Goal: Task Accomplishment & Management: Manage account settings

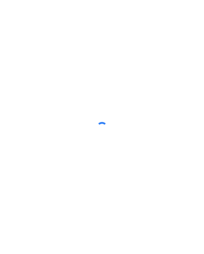
click at [77, 29] on div at bounding box center [102, 127] width 204 height 254
click at [81, 251] on div at bounding box center [102, 127] width 204 height 254
click at [122, 243] on div at bounding box center [102, 127] width 204 height 254
click at [203, 201] on div at bounding box center [102, 127] width 204 height 254
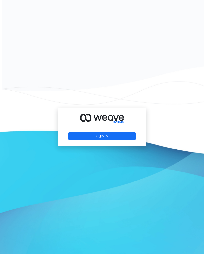
click at [130, 133] on div "Sign In" at bounding box center [102, 127] width 88 height 39
click at [127, 140] on button "Sign In" at bounding box center [101, 136] width 67 height 8
